Goal: Navigation & Orientation: Find specific page/section

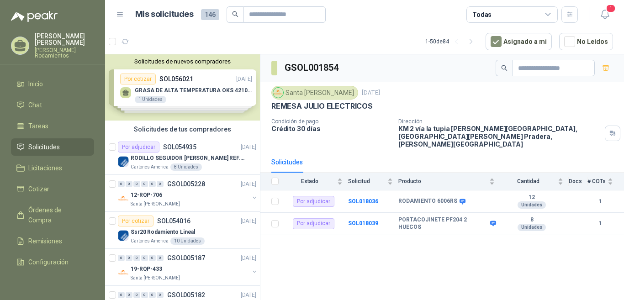
click at [60, 142] on li "Solicitudes" at bounding box center [52, 147] width 72 height 10
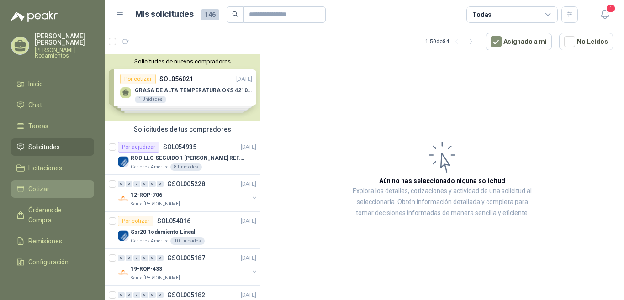
click at [47, 184] on span "Cotizar" at bounding box center [38, 189] width 21 height 10
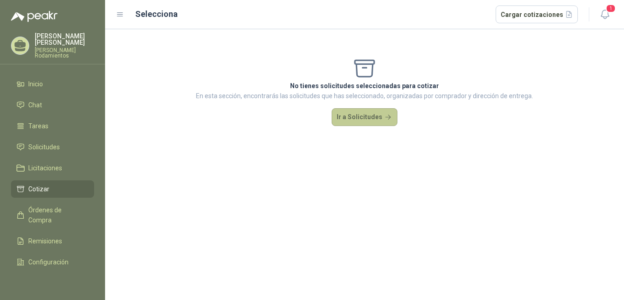
click at [358, 119] on button "Ir a Solicitudes" at bounding box center [364, 117] width 66 height 18
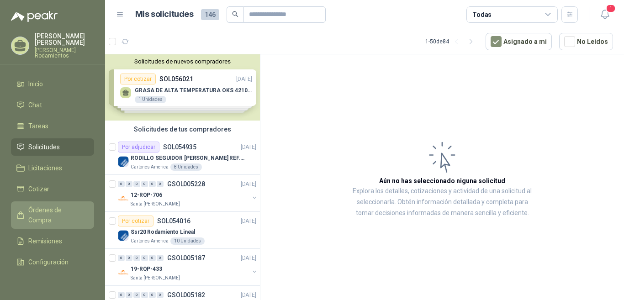
click at [55, 207] on span "Órdenes de Compra" at bounding box center [56, 215] width 57 height 20
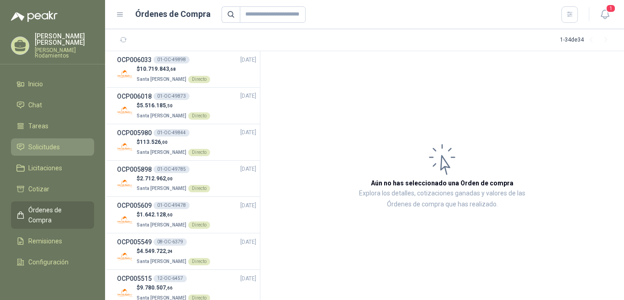
click at [50, 142] on span "Solicitudes" at bounding box center [44, 147] width 32 height 10
